Goal: Task Accomplishment & Management: Manage account settings

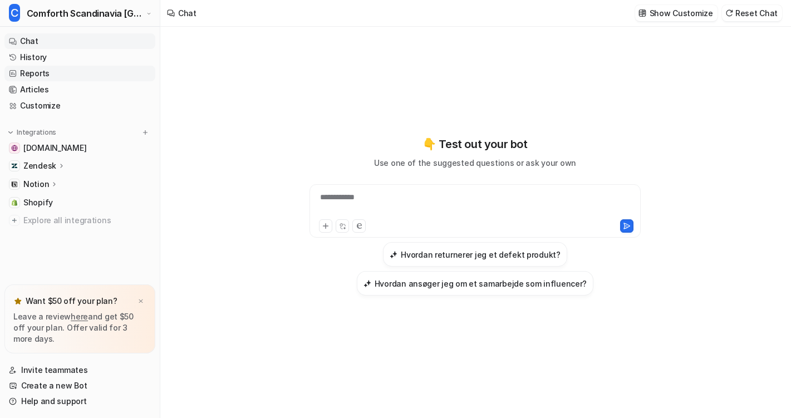
click at [70, 75] on link "Reports" at bounding box center [79, 74] width 151 height 16
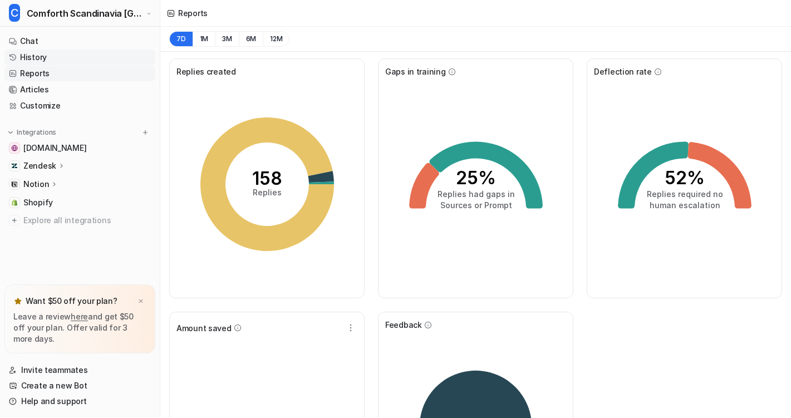
click at [41, 58] on link "History" at bounding box center [79, 58] width 151 height 16
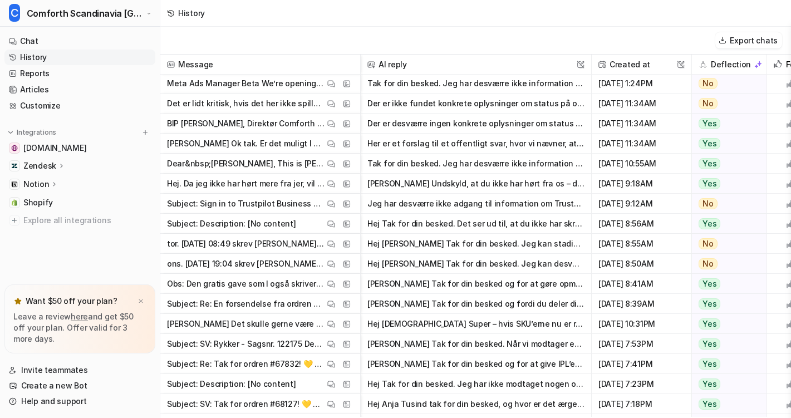
scroll to position [1, 0]
click at [141, 301] on img at bounding box center [140, 301] width 7 height 7
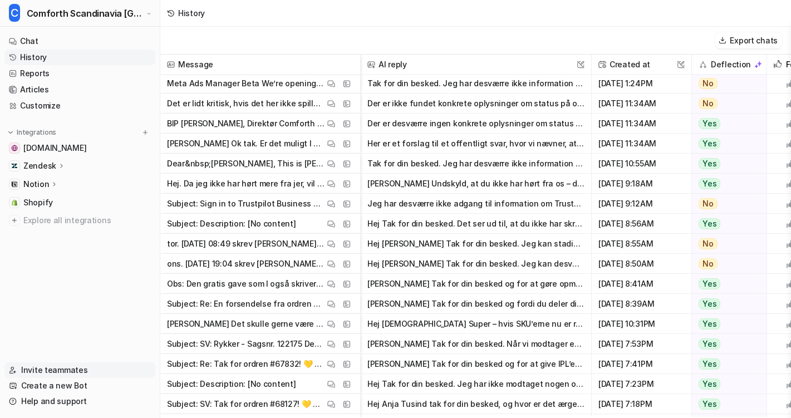
click at [41, 372] on link "Invite teammates" at bounding box center [79, 370] width 151 height 16
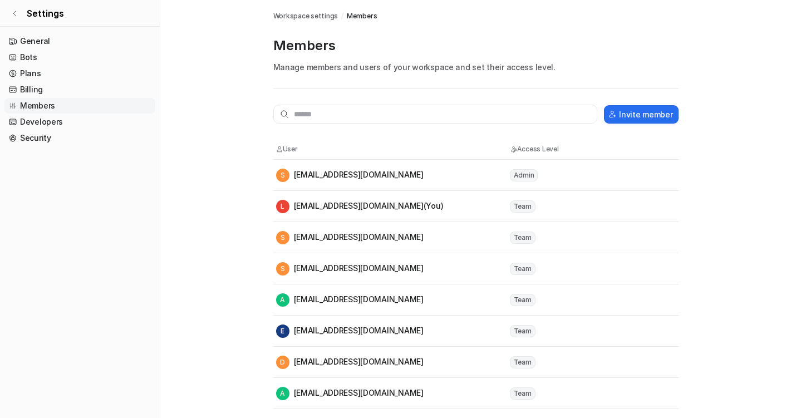
click at [525, 237] on span "Team" at bounding box center [523, 238] width 26 height 12
click at [353, 237] on div "S [EMAIL_ADDRESS][DOMAIN_NAME]" at bounding box center [349, 237] width 147 height 13
click at [45, 39] on link "General" at bounding box center [79, 41] width 151 height 16
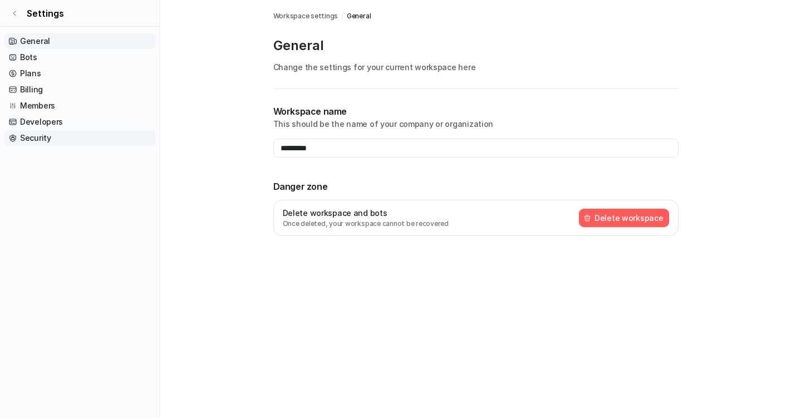
click at [34, 135] on link "Security" at bounding box center [79, 138] width 151 height 16
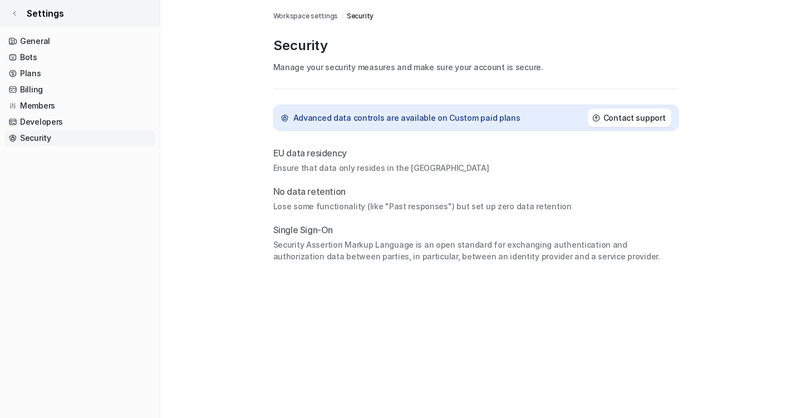
click at [14, 13] on icon at bounding box center [14, 13] width 7 height 7
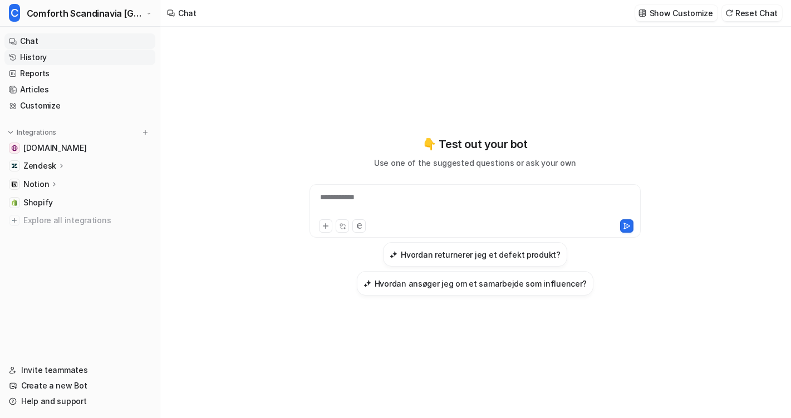
click at [45, 58] on link "History" at bounding box center [79, 58] width 151 height 16
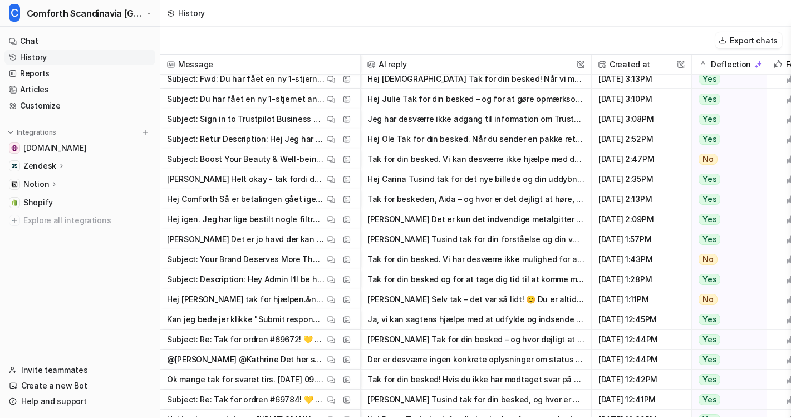
scroll to position [988, 0]
click at [253, 219] on p "Hej igen. Jeg har lige bestilt nogle filtre hos jer, så ser jeg om det kan hjæl…" at bounding box center [245, 219] width 157 height 20
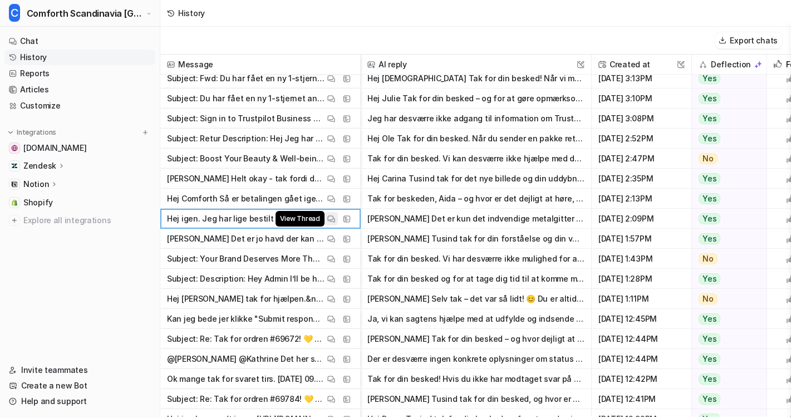
click at [331, 219] on img at bounding box center [331, 219] width 8 height 8
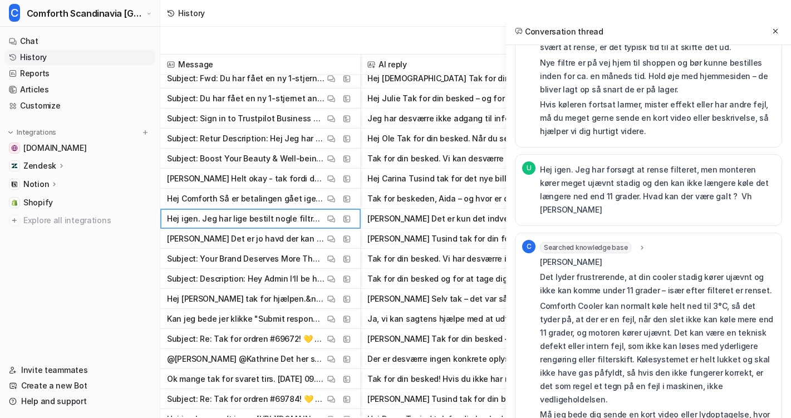
scroll to position [215, 0]
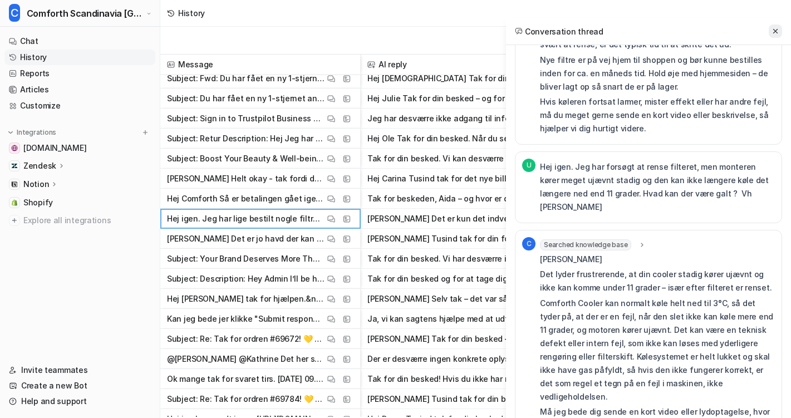
click at [774, 31] on icon at bounding box center [775, 31] width 8 height 8
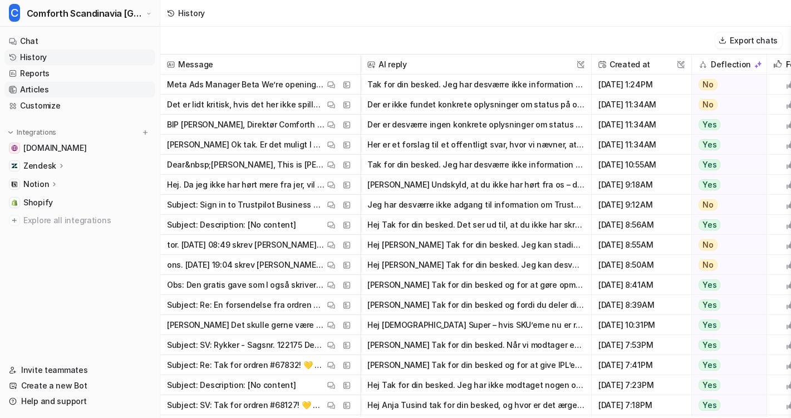
scroll to position [0, 0]
click at [47, 72] on link "Reports" at bounding box center [79, 74] width 151 height 16
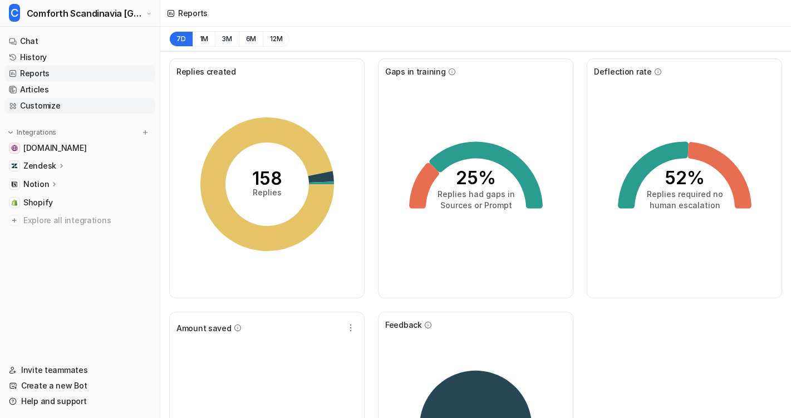
click at [42, 101] on link "Customize" at bounding box center [79, 106] width 151 height 16
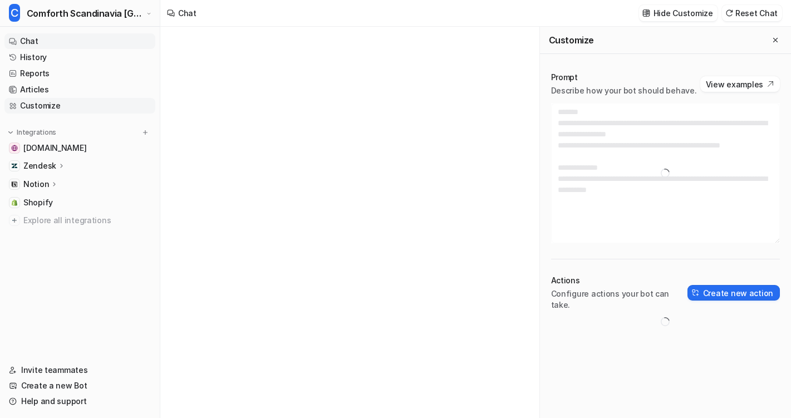
type textarea "**********"
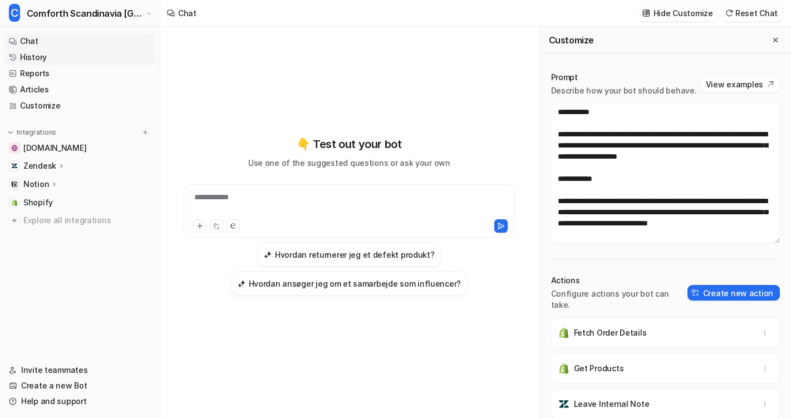
click at [36, 60] on link "History" at bounding box center [79, 58] width 151 height 16
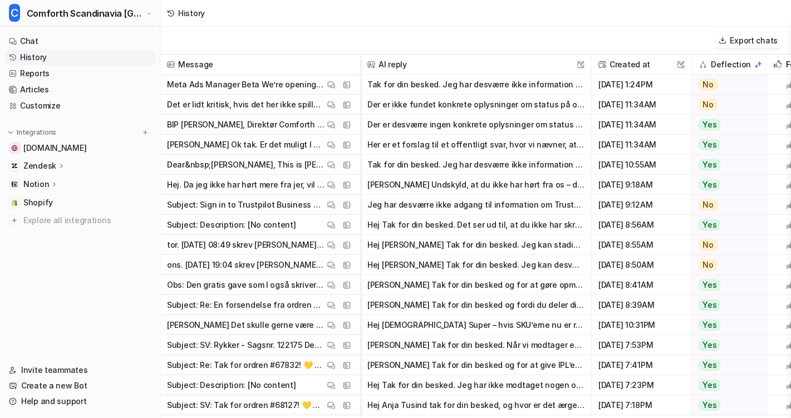
click at [268, 40] on div "Export chats" at bounding box center [475, 41] width 631 height 28
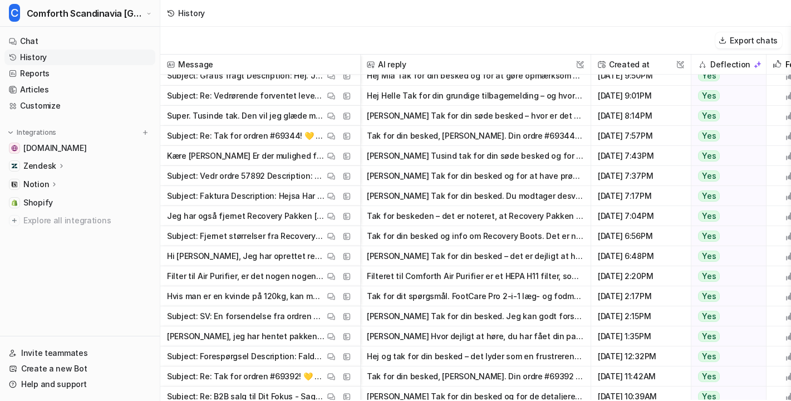
scroll to position [3895, 1]
